Goal: Check status: Check status

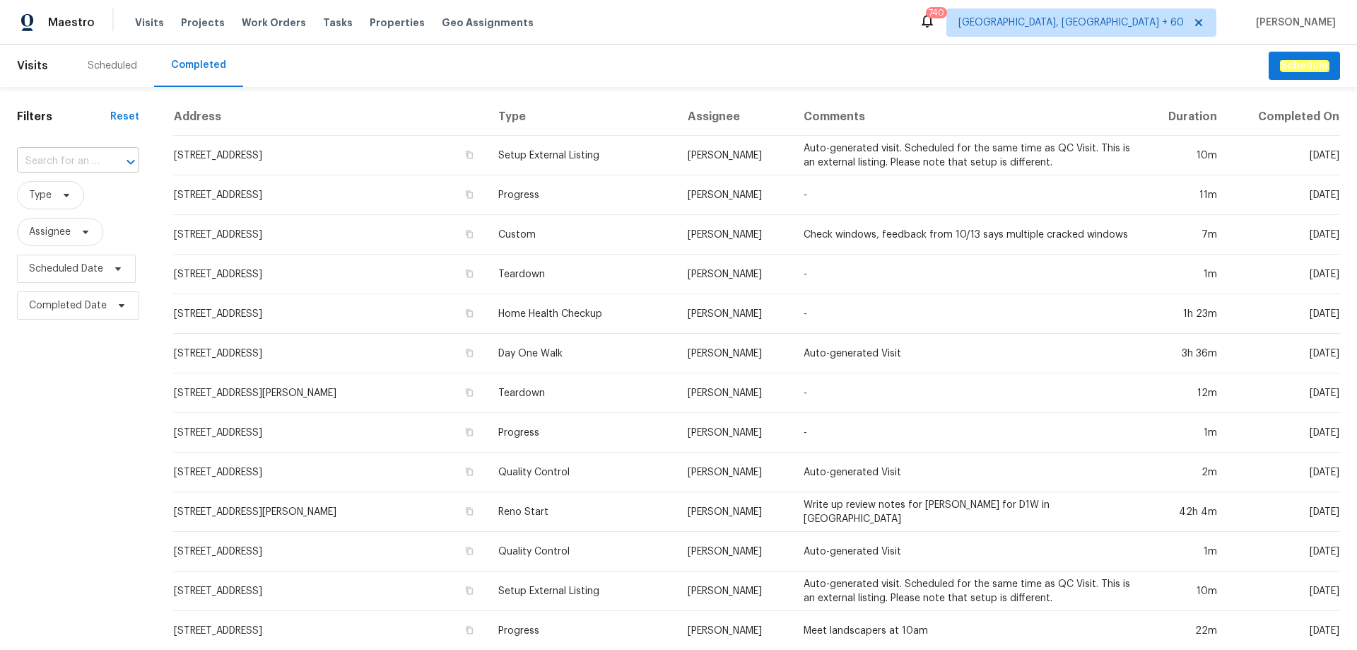
click at [86, 166] on input "text" at bounding box center [58, 162] width 83 height 22
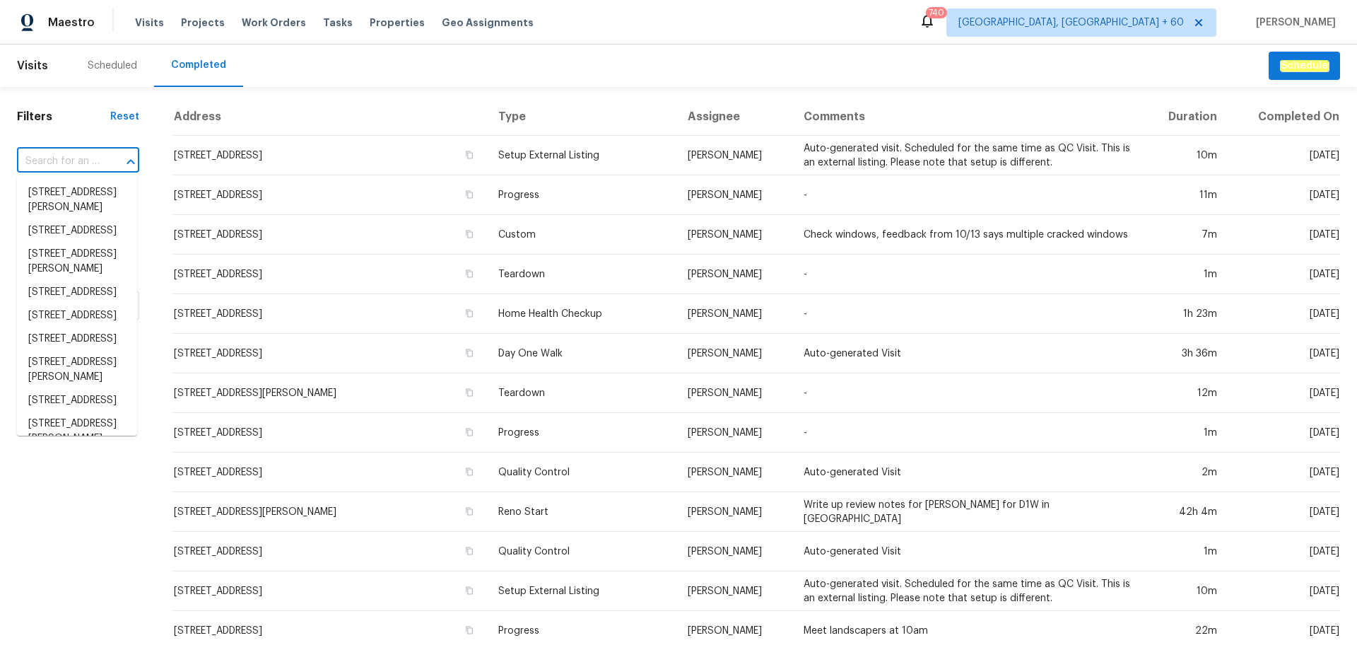
paste input "[STREET_ADDRESS][US_STATE]"
type input "[STREET_ADDRESS][US_STATE]"
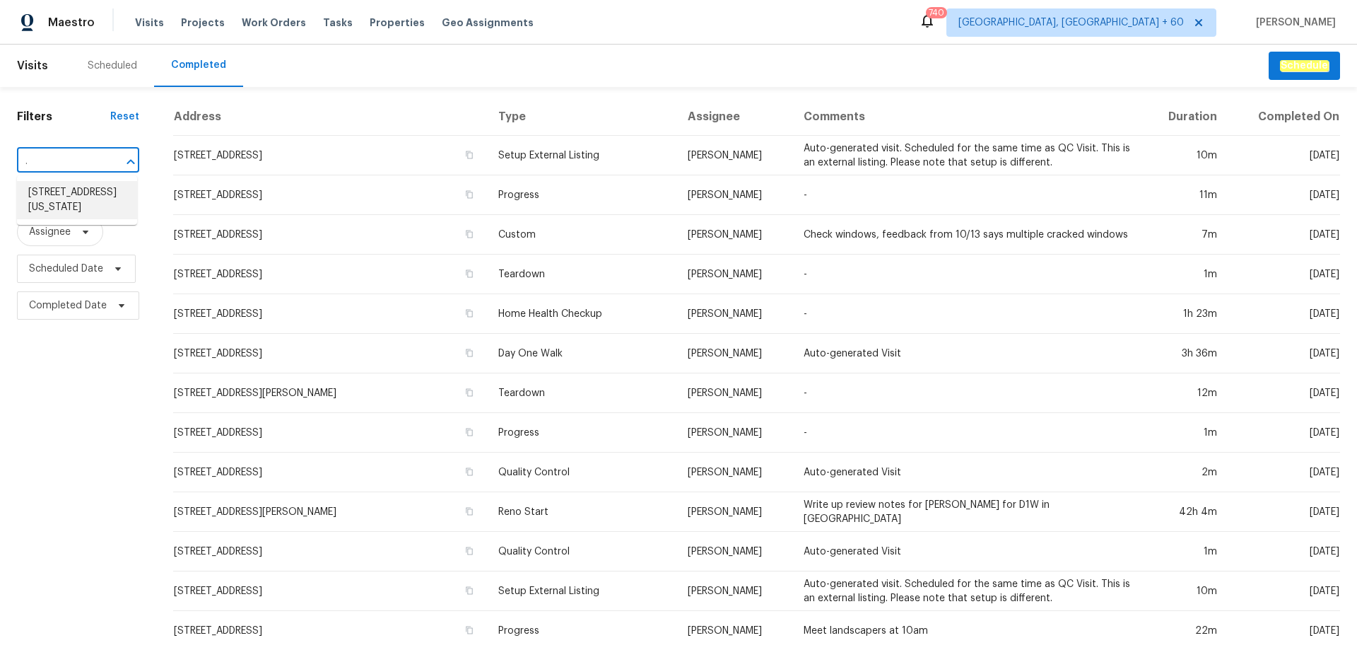
click at [88, 201] on li "[STREET_ADDRESS][US_STATE]" at bounding box center [77, 200] width 120 height 38
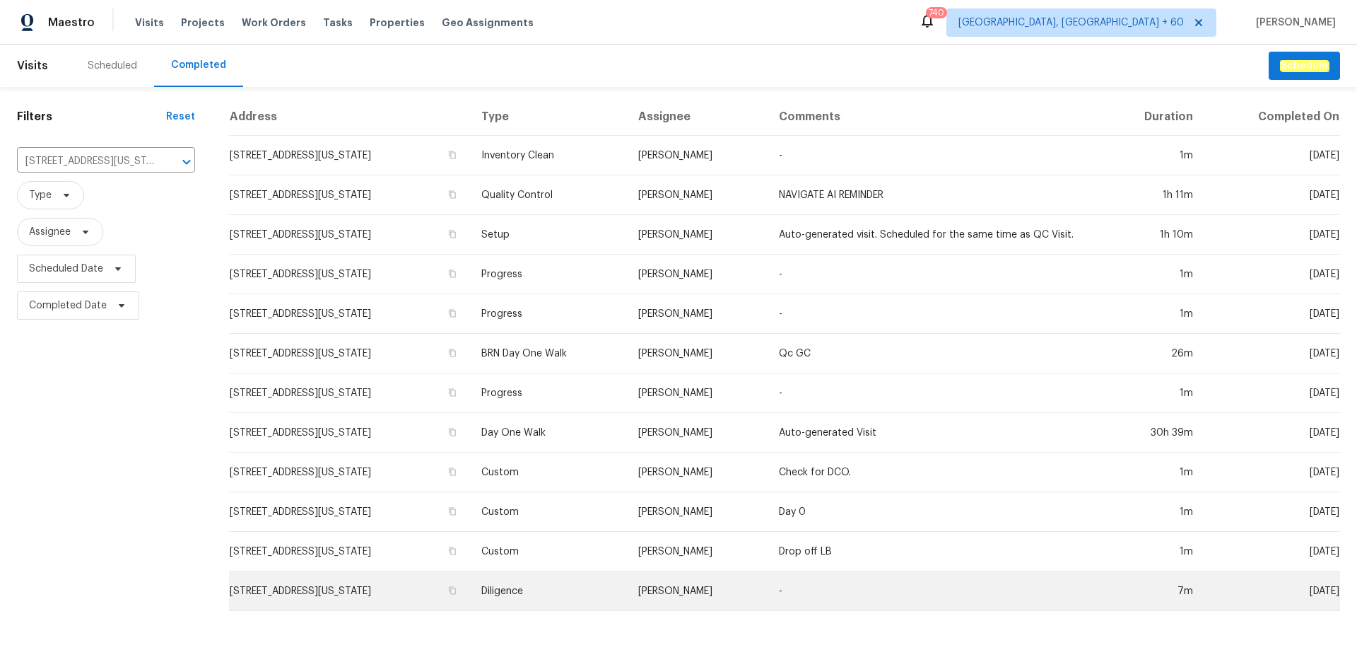
click at [607, 584] on td "Diligence" at bounding box center [548, 591] width 157 height 40
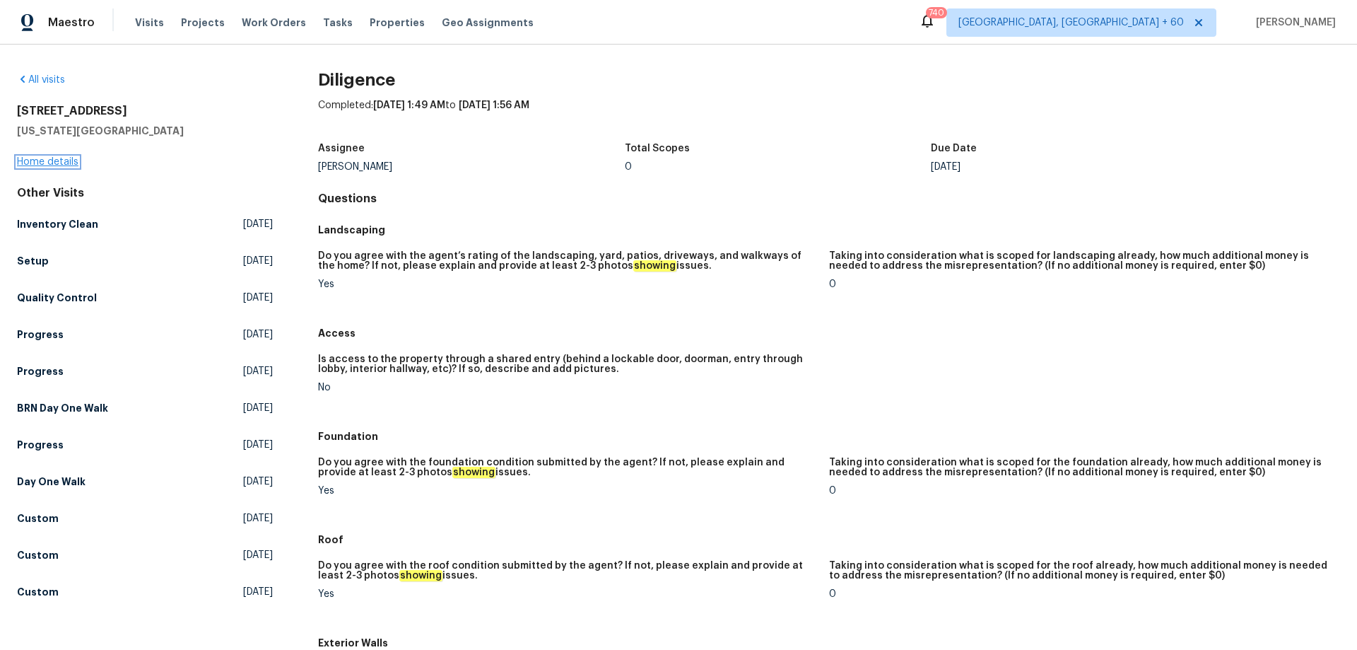
click at [48, 165] on link "Home details" at bounding box center [48, 162] width 62 height 10
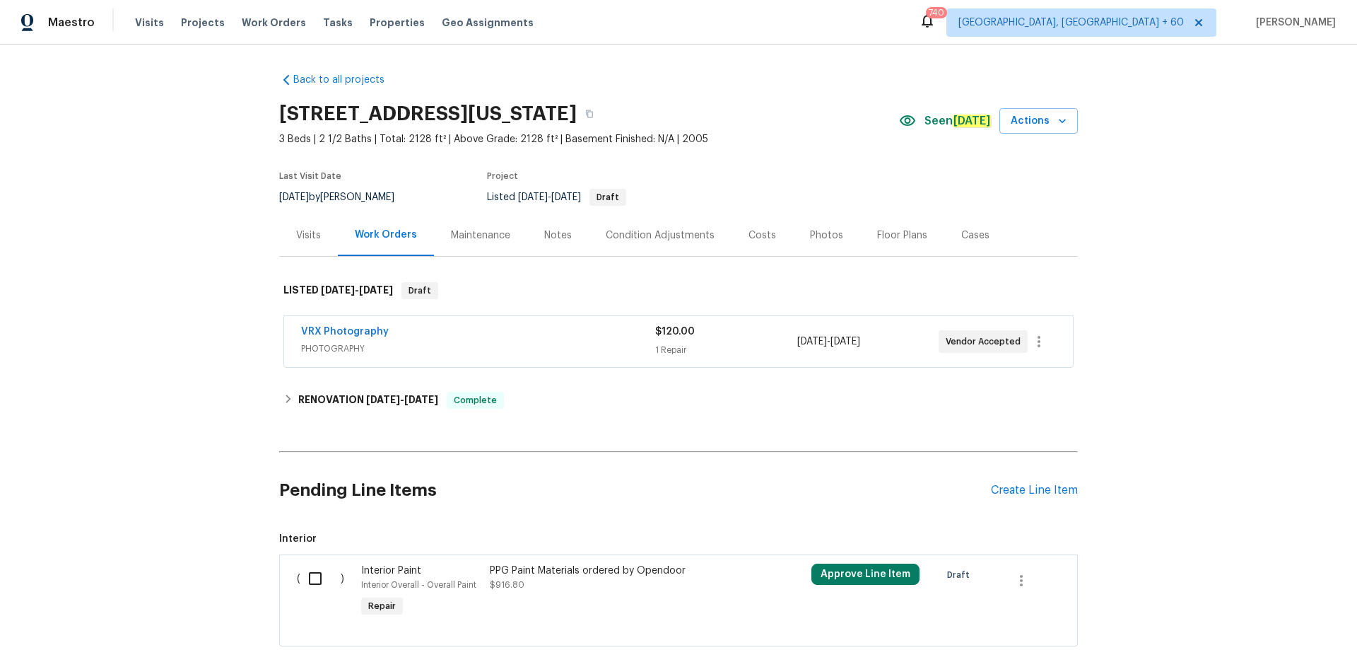
click at [816, 238] on div "Photos" at bounding box center [826, 235] width 33 height 14
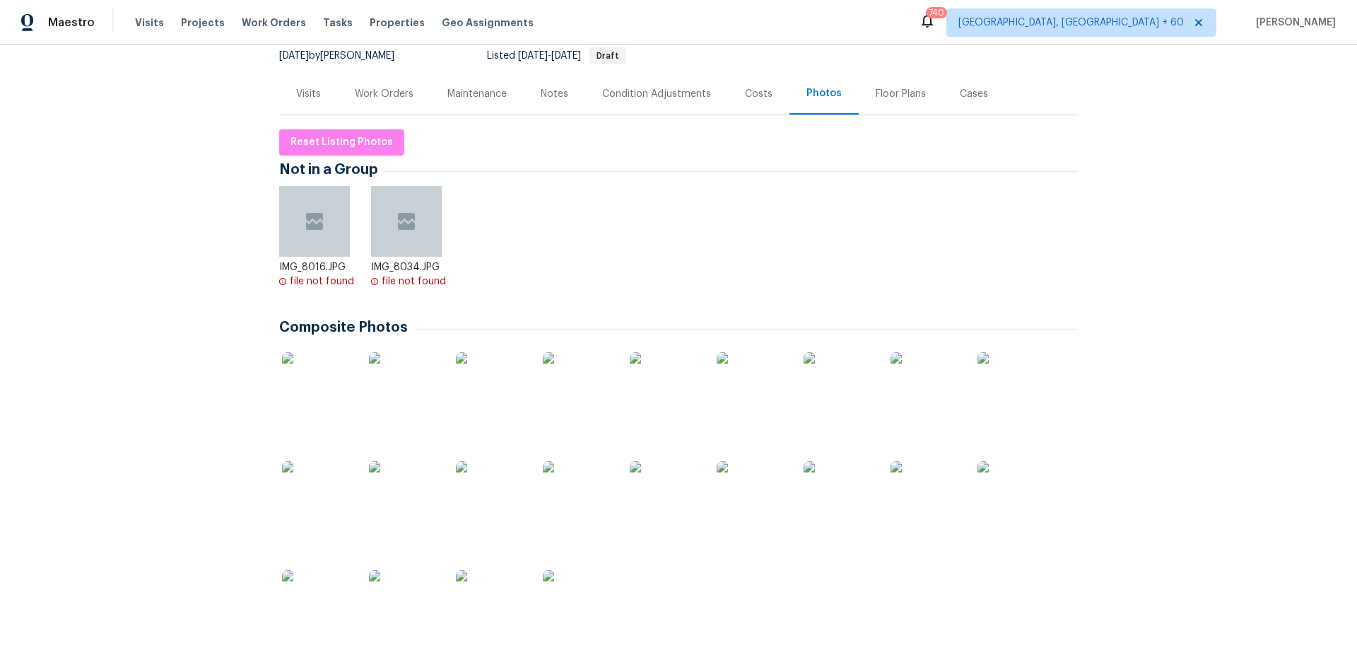
scroll to position [283, 0]
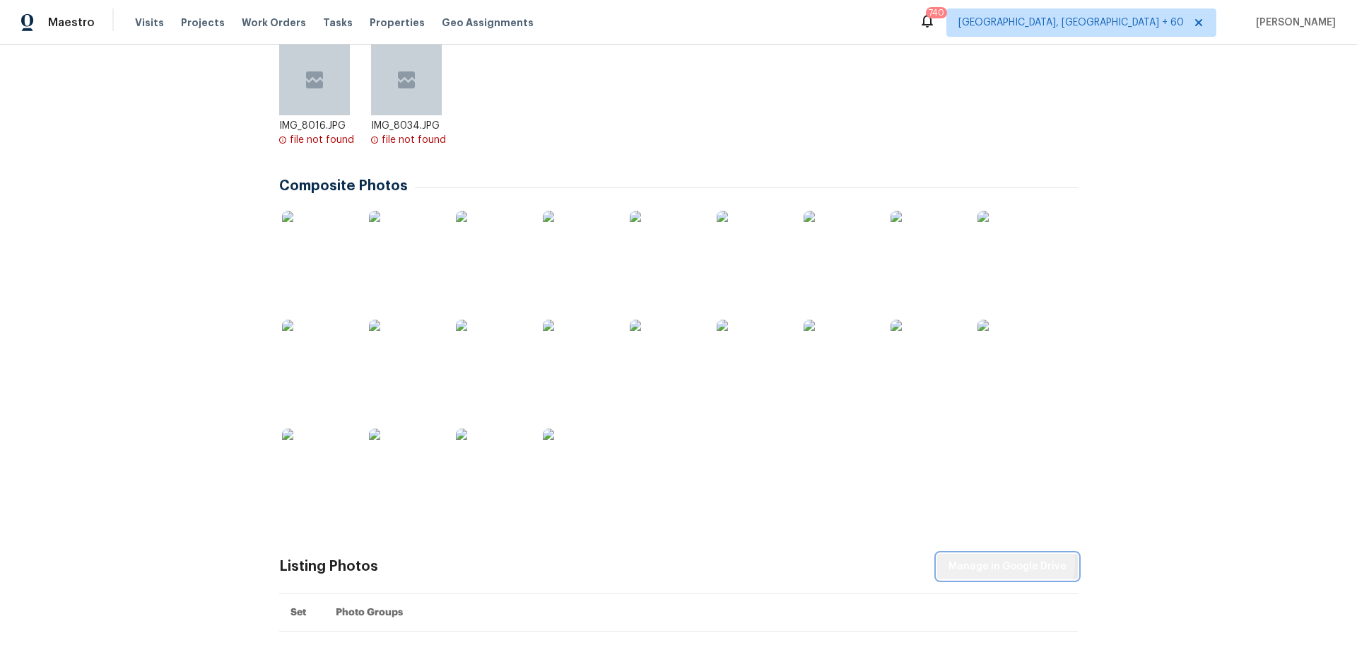
click at [995, 561] on span "Manage in Google Drive" at bounding box center [1008, 567] width 118 height 18
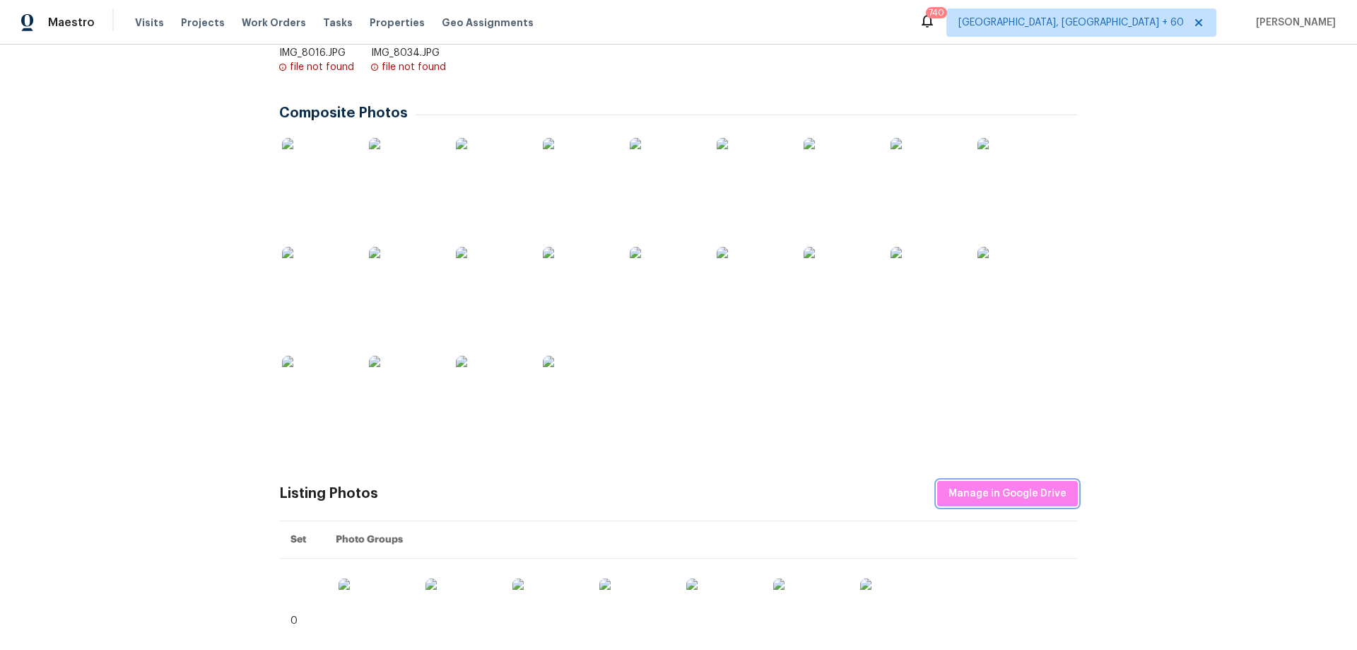
scroll to position [0, 0]
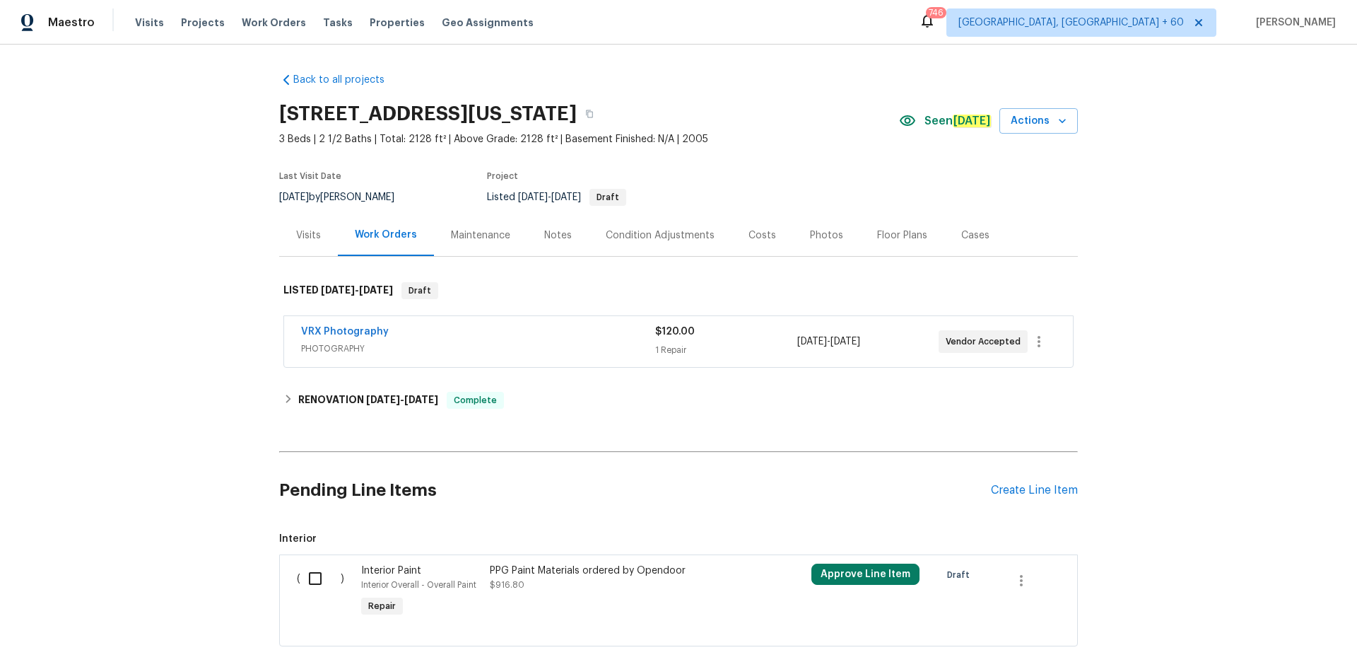
click at [124, 26] on div "Maestro Visits Projects Work Orders Tasks Properties Geo Assignments" at bounding box center [275, 22] width 551 height 28
click at [144, 28] on span "Visits" at bounding box center [149, 23] width 29 height 14
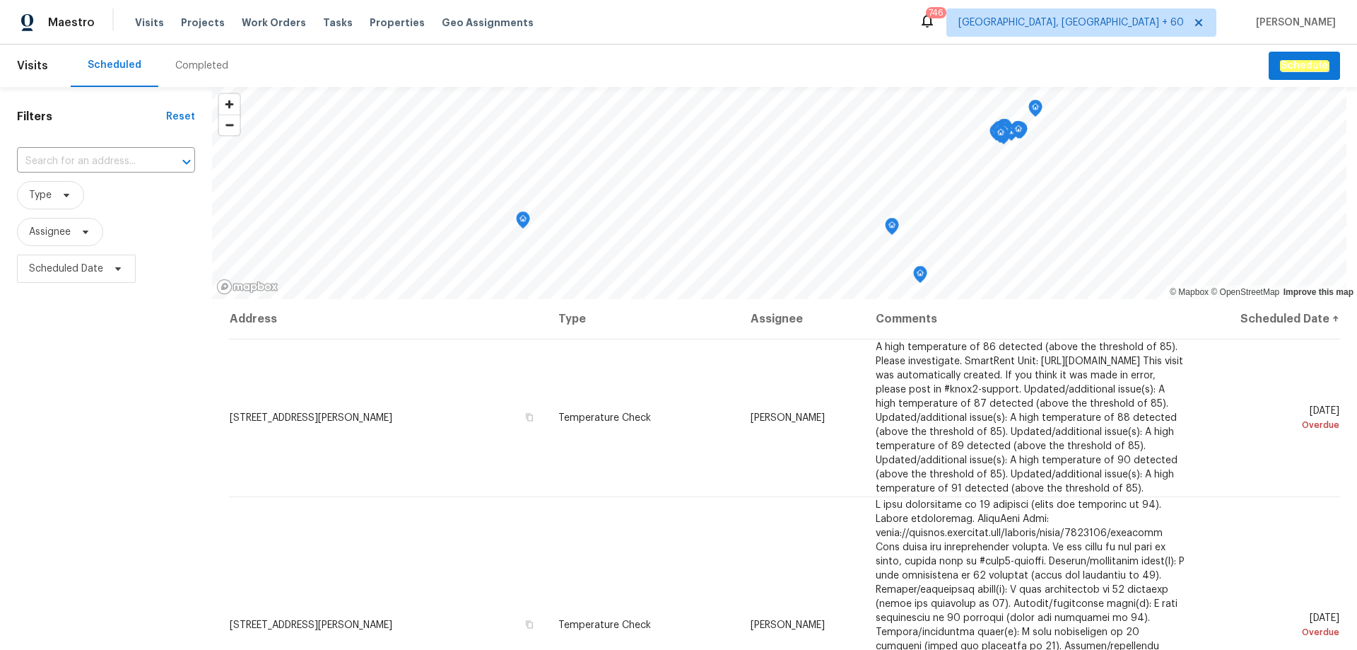
click at [199, 71] on div "Completed" at bounding box center [201, 66] width 53 height 14
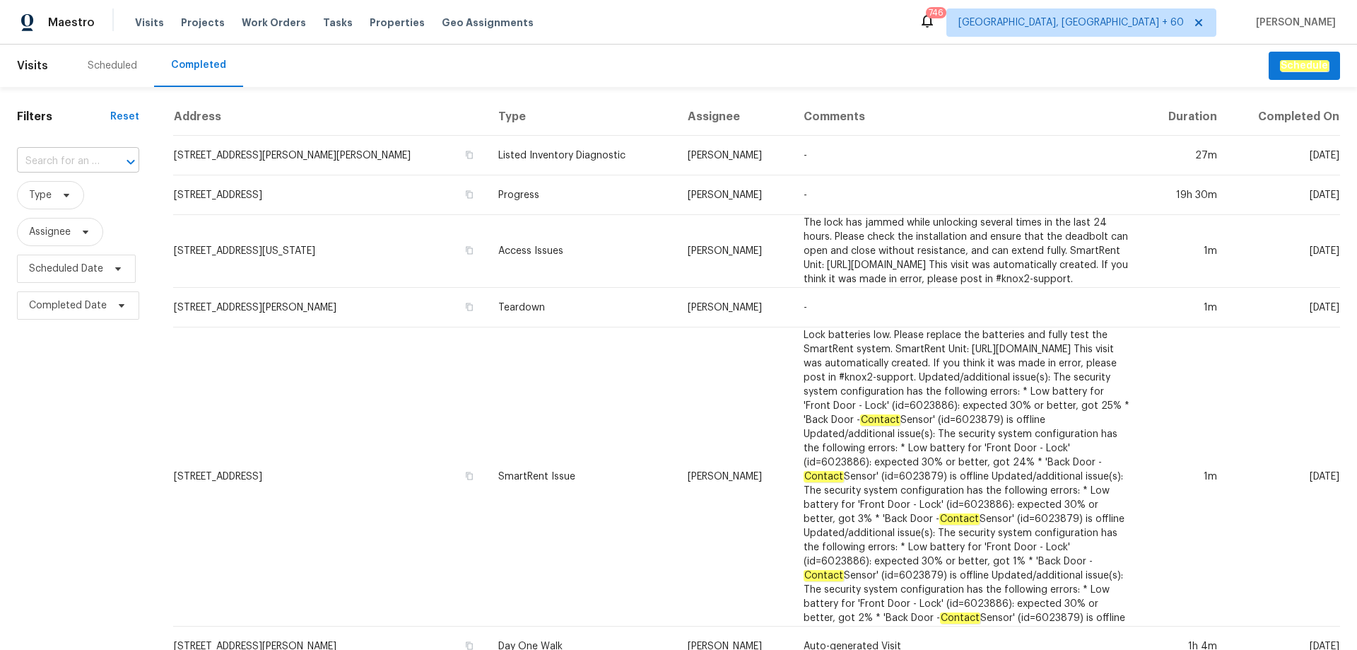
click at [57, 166] on input "text" at bounding box center [58, 162] width 83 height 22
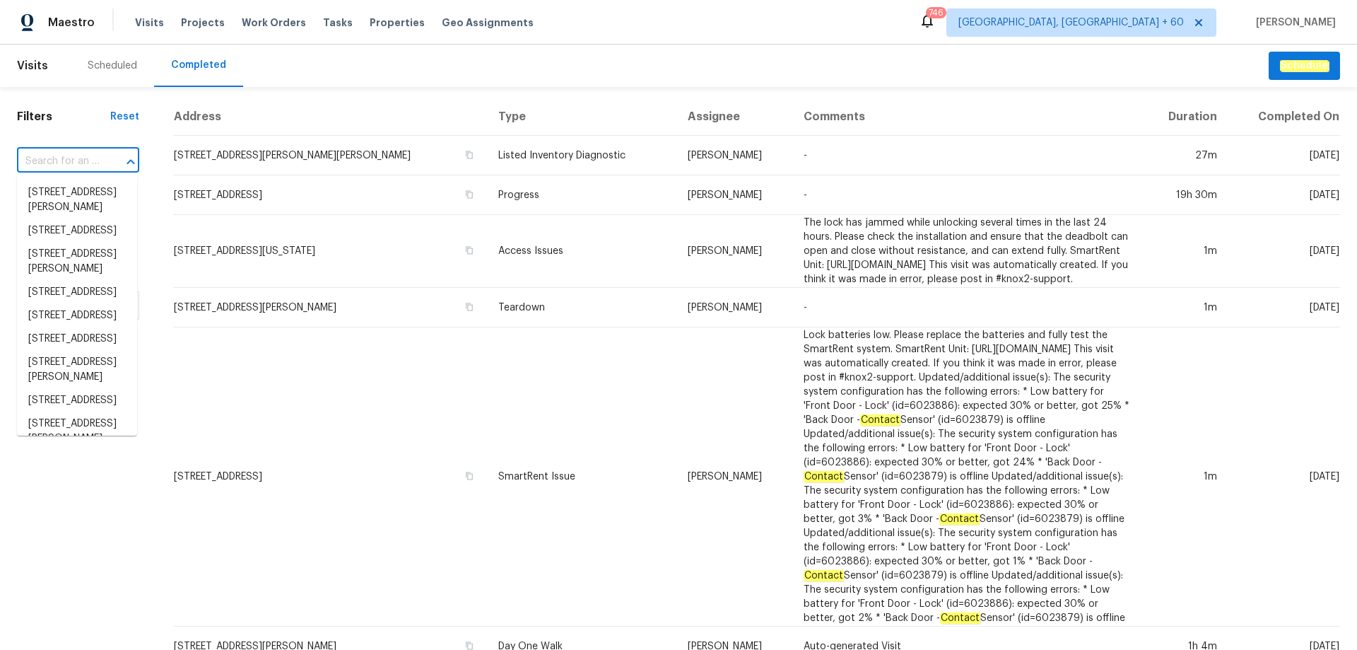
paste input "[STREET_ADDRESS][US_STATE]"
type input "[STREET_ADDRESS][US_STATE]"
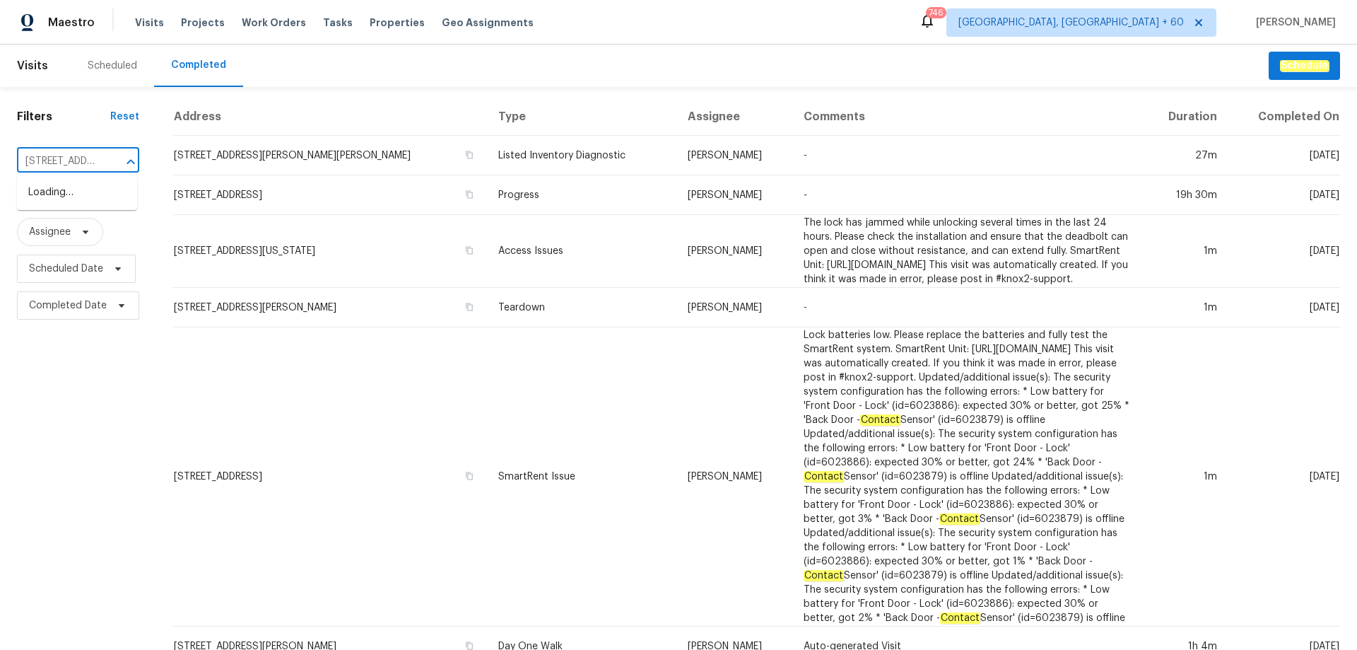
scroll to position [0, 174]
click at [81, 201] on li "[STREET_ADDRESS][US_STATE]" at bounding box center [77, 200] width 120 height 38
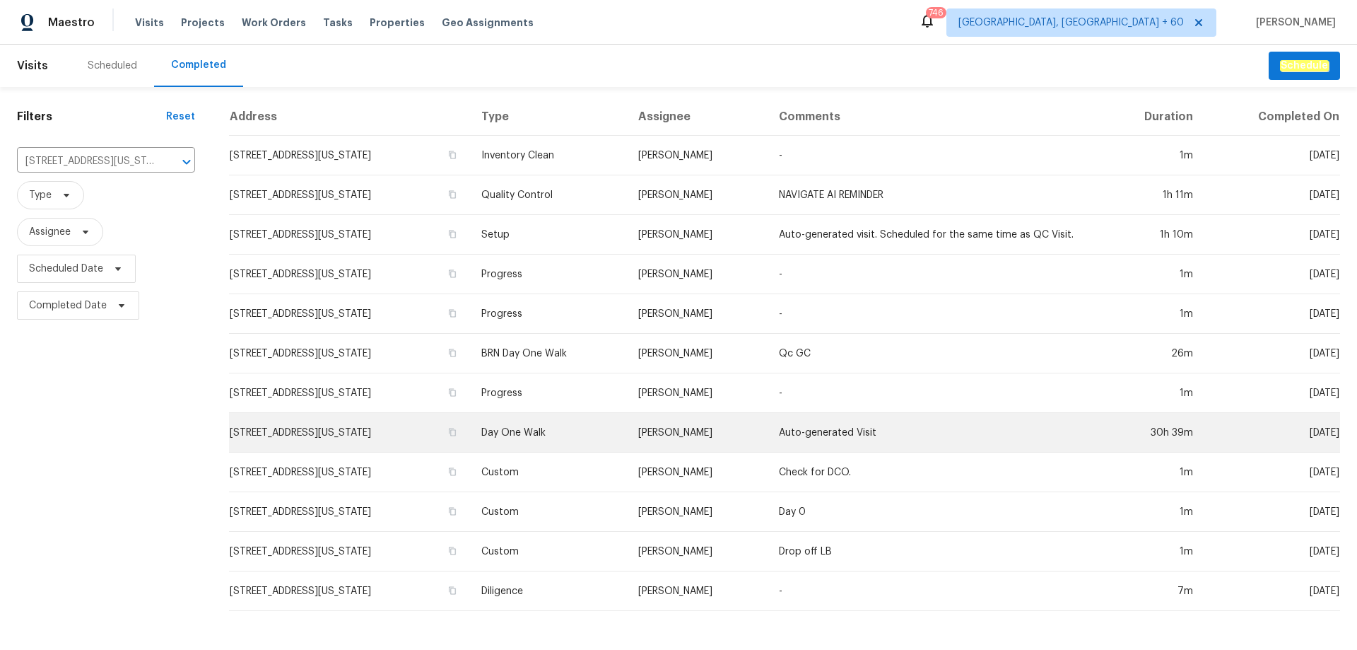
click at [627, 428] on td "Day One Walk" at bounding box center [548, 433] width 157 height 40
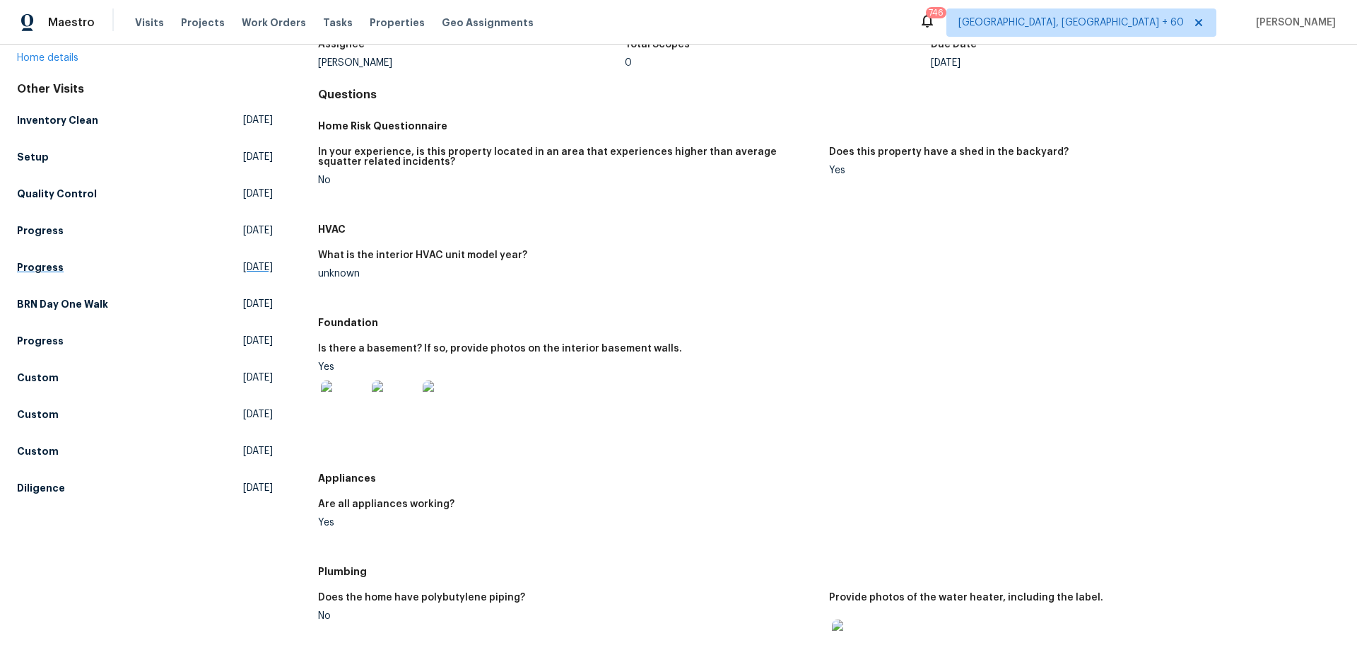
scroll to position [36, 0]
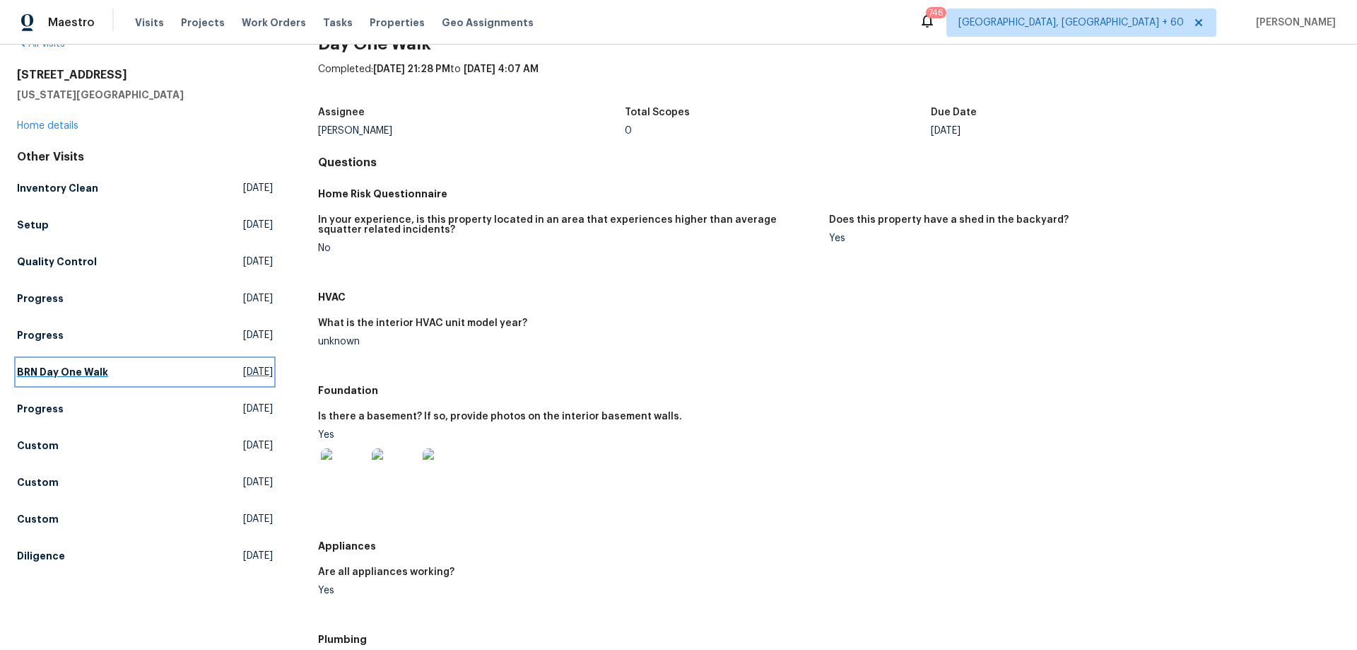
click at [73, 373] on h5 "BRN Day One Walk" at bounding box center [62, 372] width 91 height 14
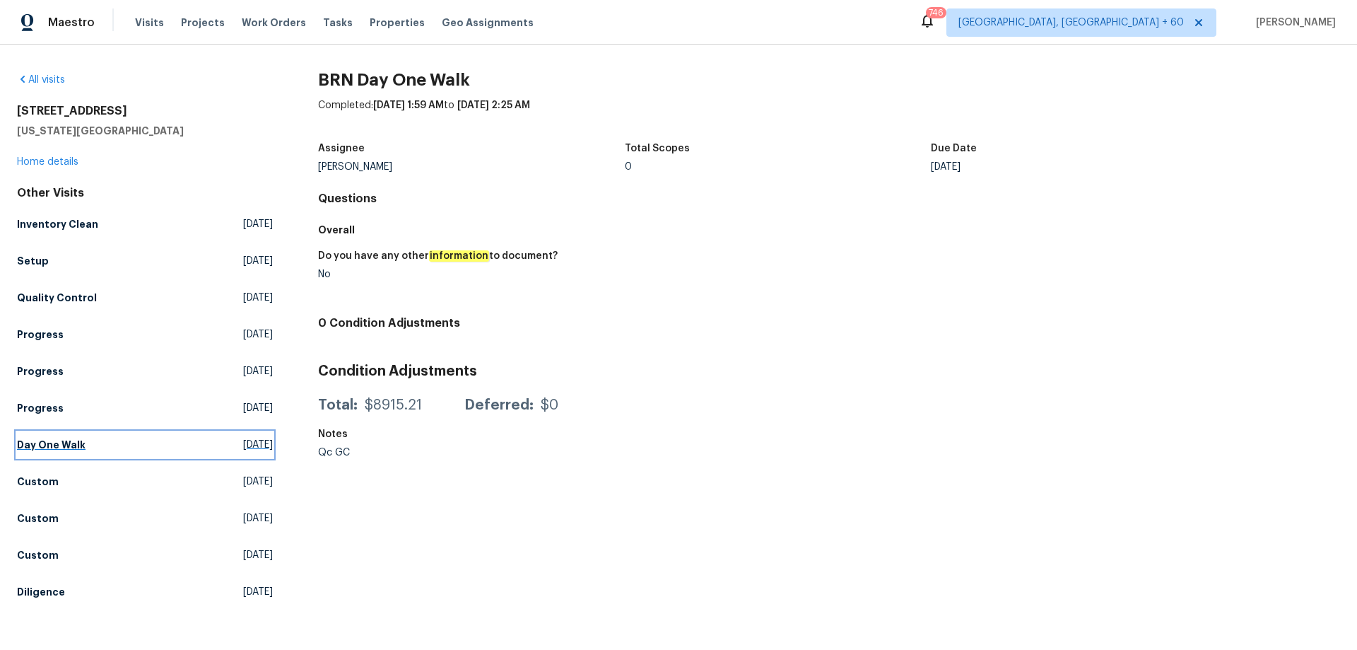
click at [87, 445] on link "Day One Walk Wed, Oct 01 2025" at bounding box center [145, 444] width 256 height 25
